Goal: Navigation & Orientation: Find specific page/section

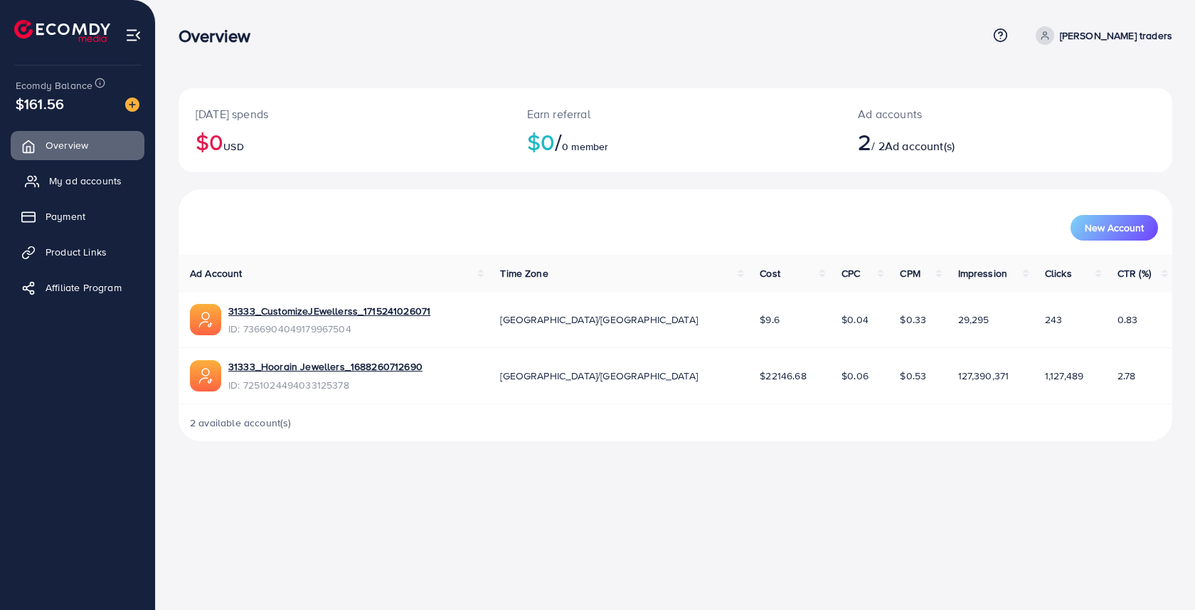
click at [96, 188] on link "My ad accounts" at bounding box center [78, 180] width 134 height 28
